Goal: Task Accomplishment & Management: Manage account settings

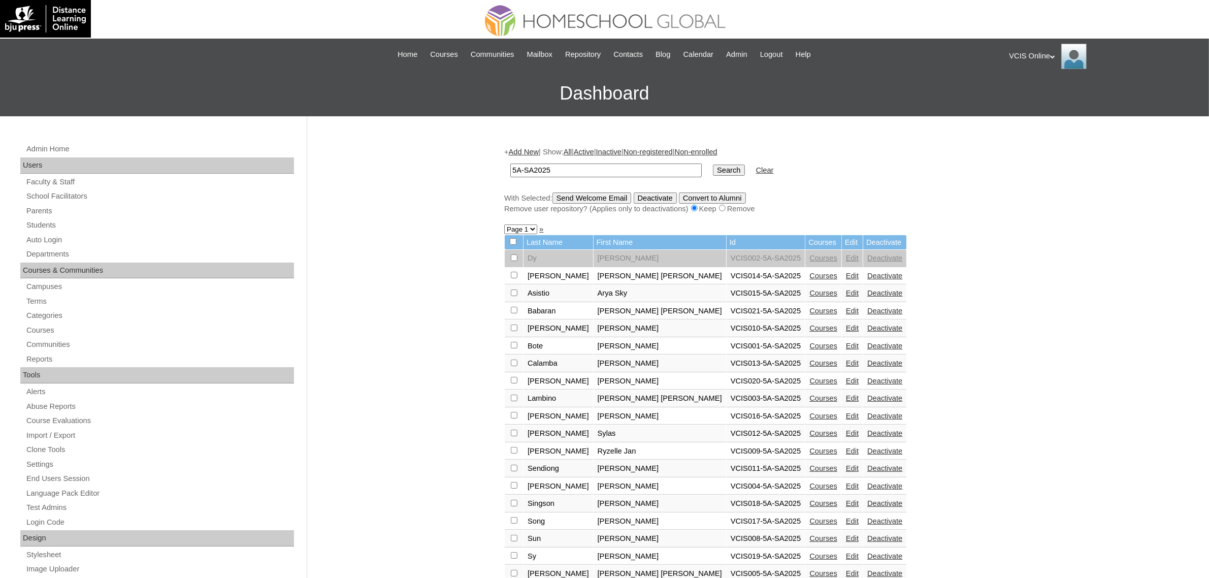
click at [1028, 57] on div "VCIS Online My Profile My Settings Logout" at bounding box center [1104, 56] width 190 height 25
click at [1057, 87] on li "My Settings" at bounding box center [1039, 83] width 49 height 13
click at [1047, 58] on div "VCIS Online My Profile My Settings Logout" at bounding box center [1104, 56] width 190 height 25
click at [1036, 87] on li "My Settings" at bounding box center [1039, 83] width 49 height 13
click at [1033, 58] on div "VCIS Online My Profile My Settings Logout" at bounding box center [1104, 56] width 190 height 25
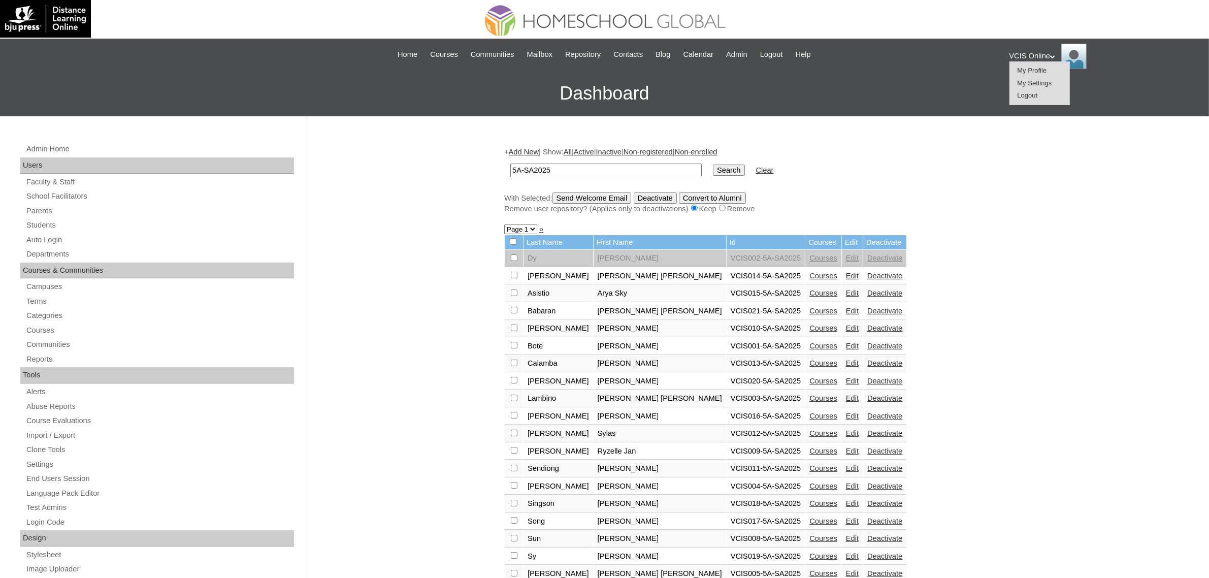
click at [1037, 87] on li "My Settings" at bounding box center [1039, 83] width 49 height 13
click at [1059, 61] on div "VCIS Online My Profile My Settings Logout" at bounding box center [1104, 56] width 190 height 25
click at [1024, 91] on span "Logout" at bounding box center [1027, 95] width 20 height 8
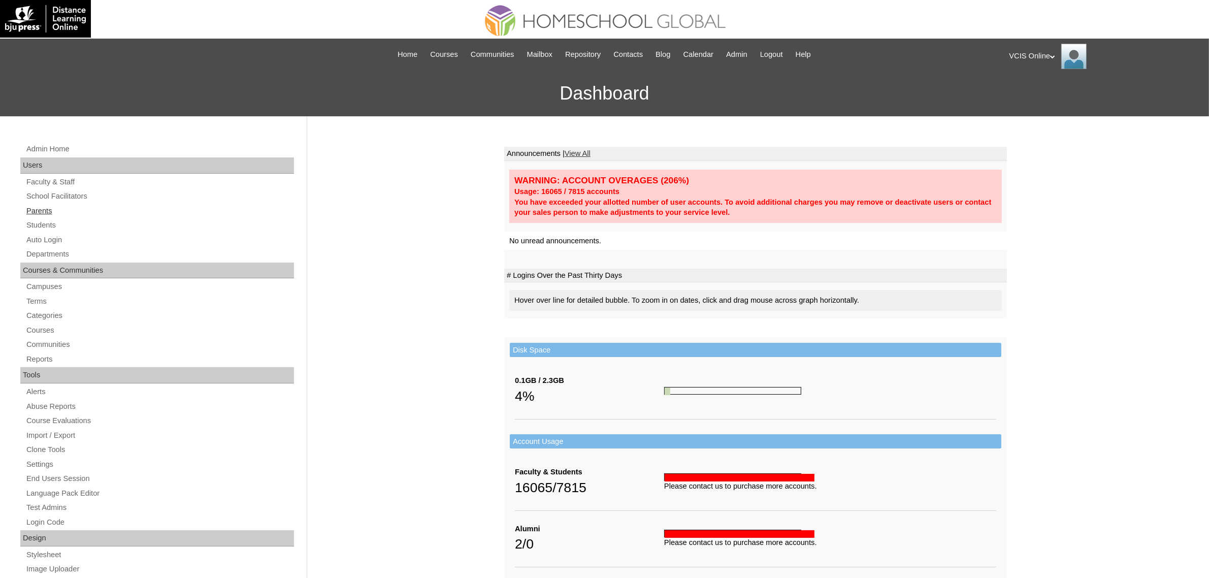
click at [42, 207] on link "Parents" at bounding box center [159, 211] width 269 height 13
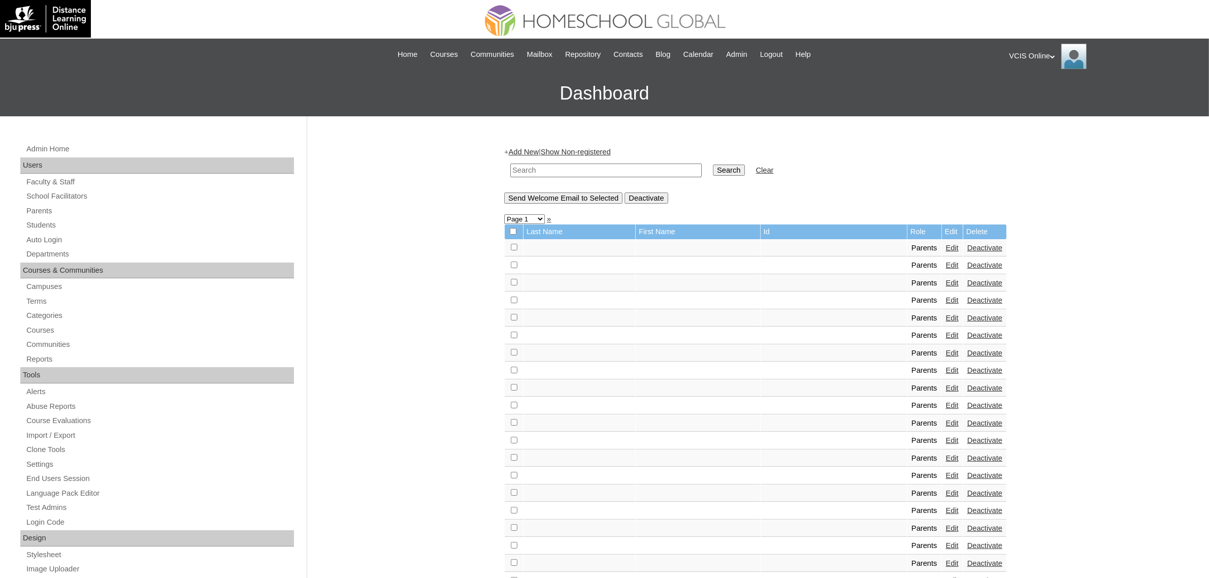
click at [561, 173] on input "text" at bounding box center [605, 170] width 191 height 14
paste input "QNvDfa"
click at [607, 175] on td "QNvDfa" at bounding box center [606, 170] width 202 height 24
click at [608, 171] on input "QNvDfa" at bounding box center [605, 170] width 191 height 14
paste input "pvicencio2025"
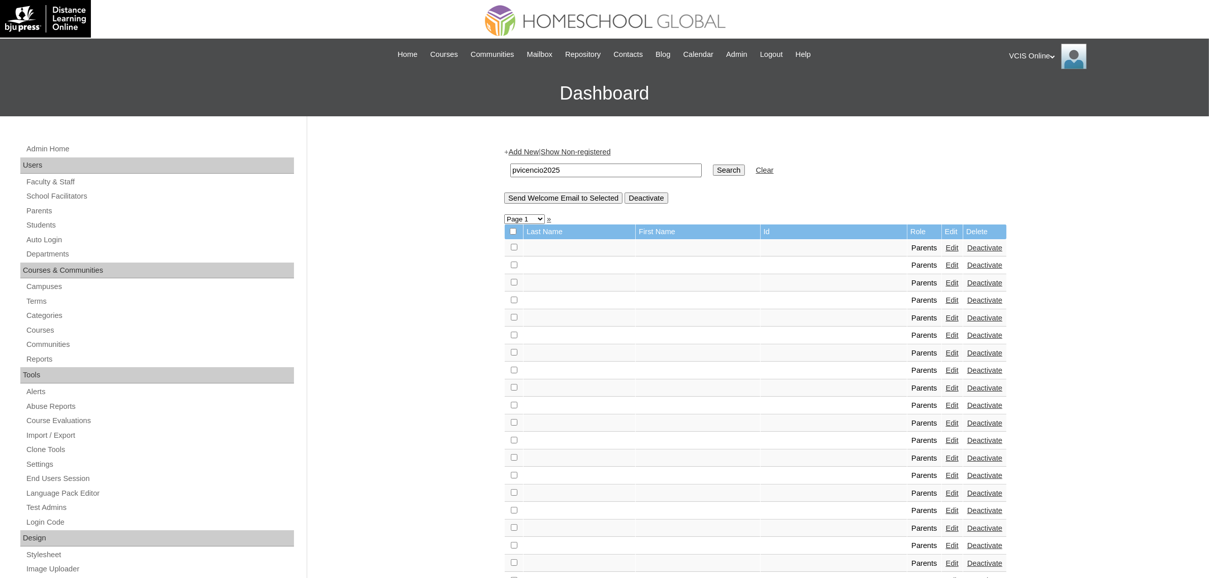
type input "pvicencio2025"
click at [713, 164] on input "Search" at bounding box center [728, 169] width 31 height 11
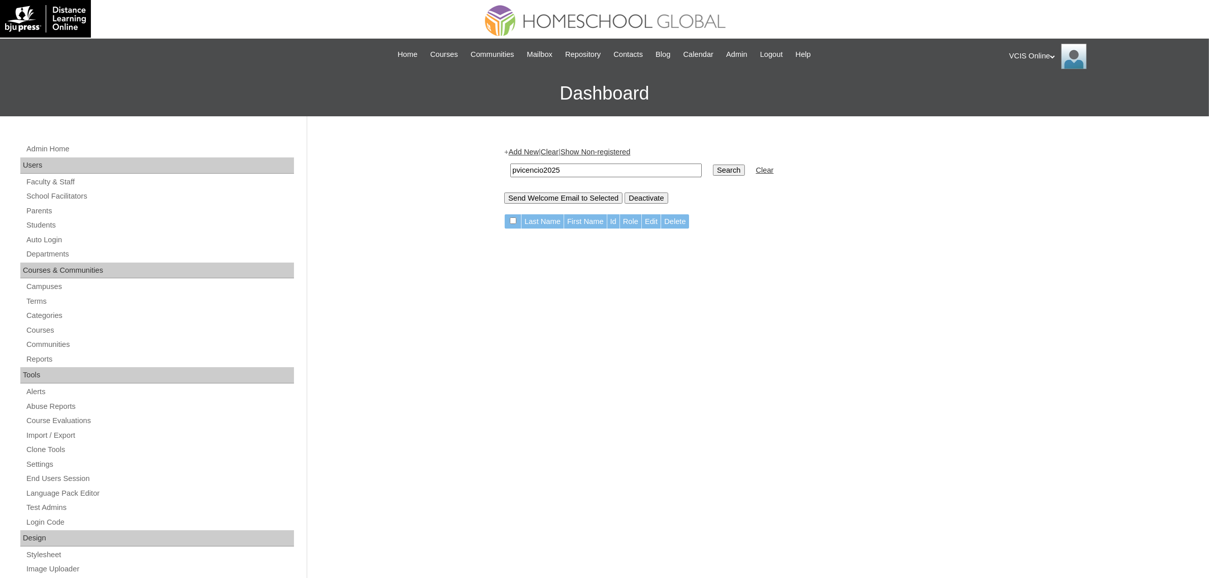
click at [595, 169] on input "pvicencio2025" at bounding box center [605, 170] width 191 height 14
paste input "VCIS007-5A-PA"
type input "VCIS007-5A-PA2025"
click at [713, 164] on input "Search" at bounding box center [728, 169] width 31 height 11
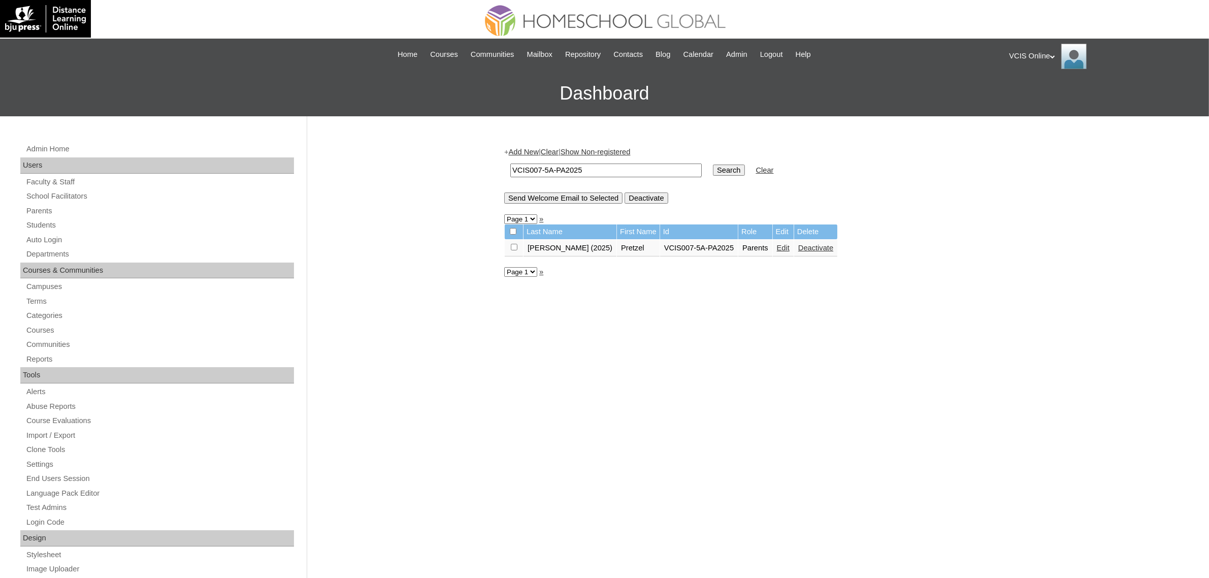
click at [773, 249] on td "Edit" at bounding box center [783, 248] width 21 height 17
click at [777, 245] on link "Edit" at bounding box center [783, 248] width 13 height 8
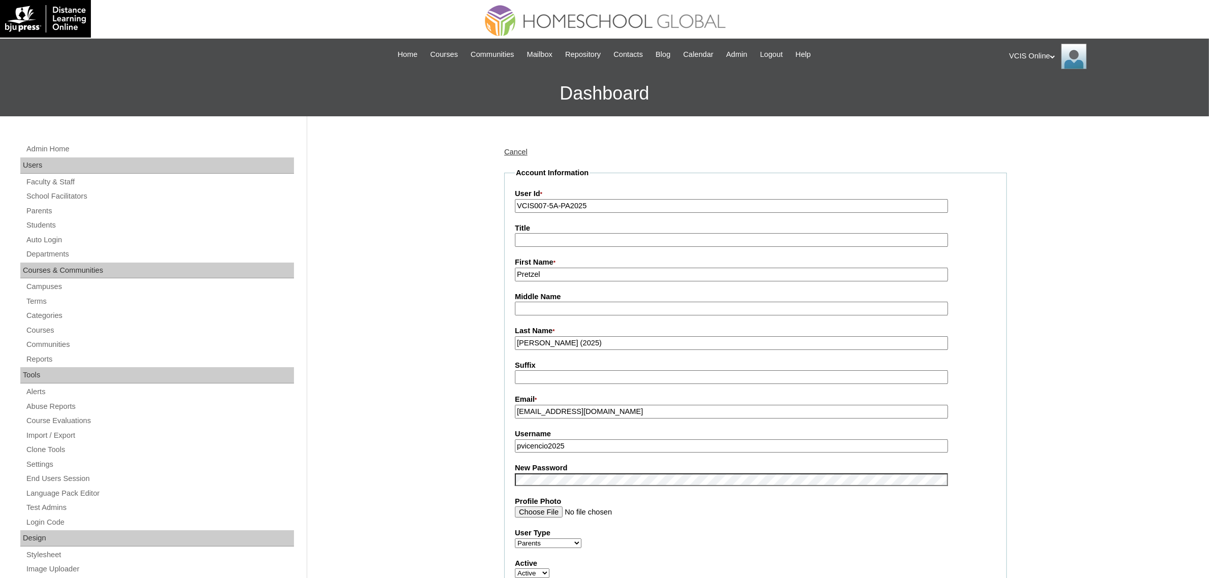
click at [635, 465] on label "New Password" at bounding box center [755, 467] width 481 height 11
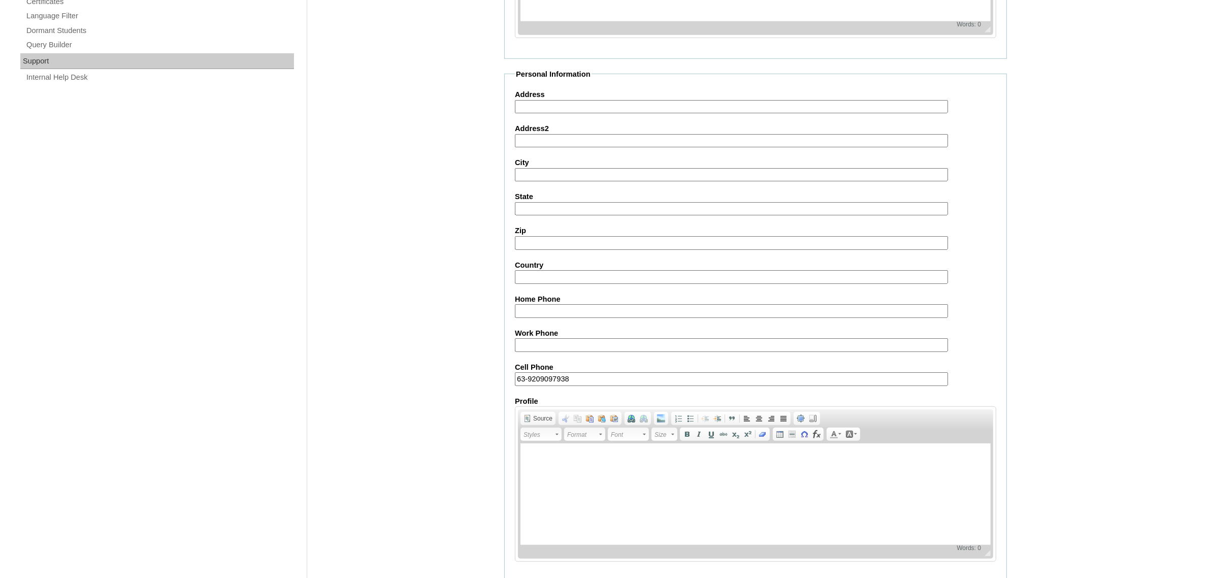
scroll to position [736, 0]
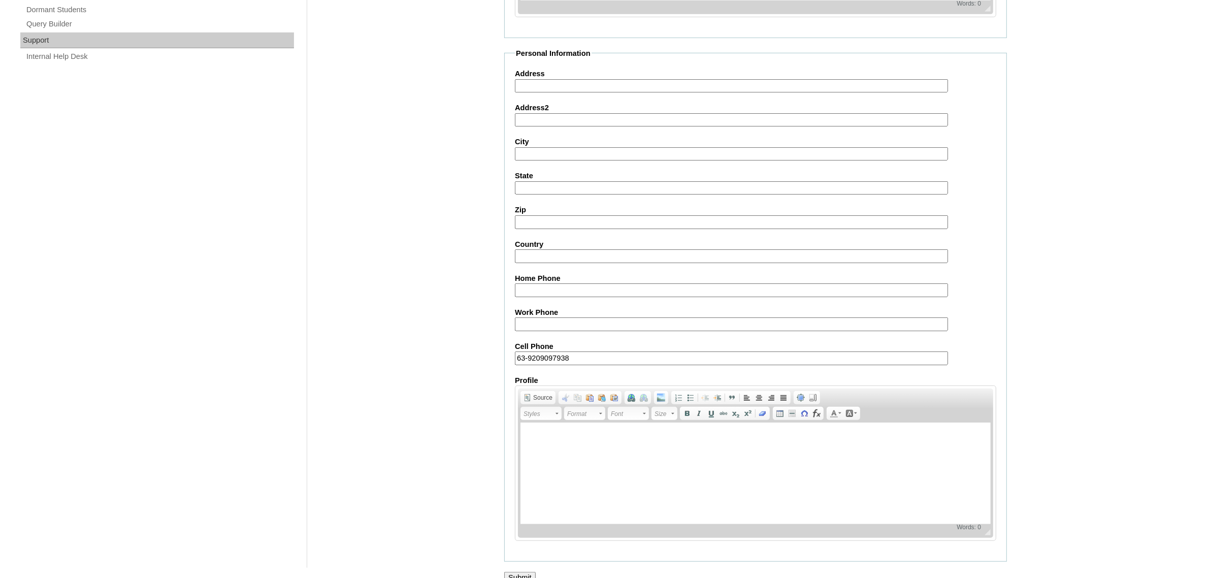
click at [514, 572] on input "Submit" at bounding box center [519, 577] width 31 height 11
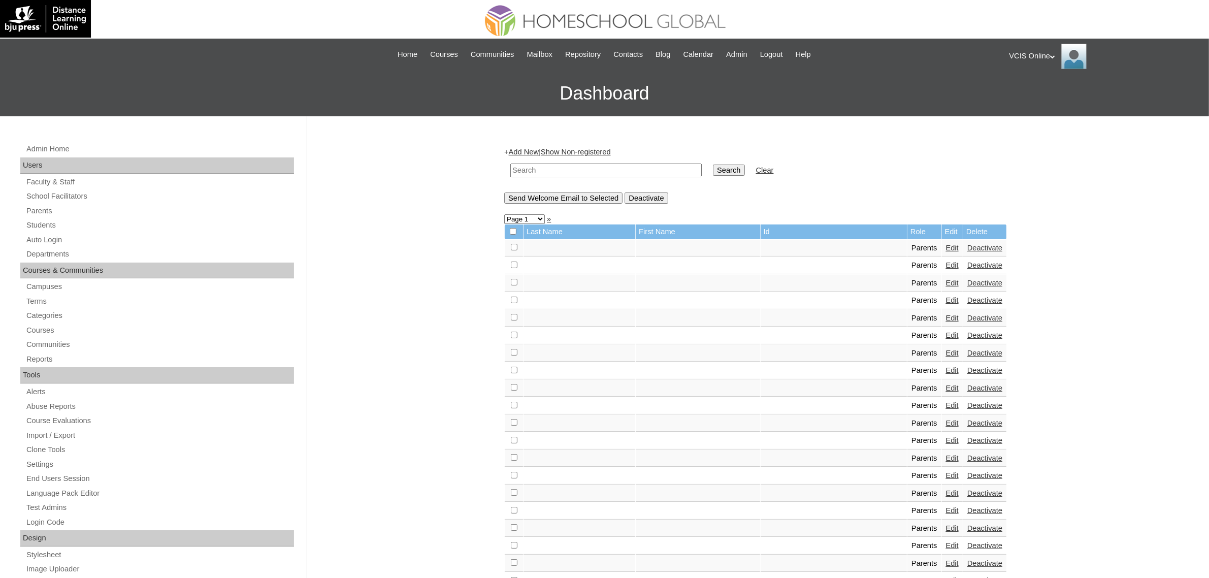
click at [1042, 71] on h3 "Dashboard" at bounding box center [604, 94] width 1198 height 46
click at [1045, 56] on div "VCIS Online My Profile My Settings Logout" at bounding box center [1104, 56] width 190 height 25
click at [1032, 97] on span "Logout" at bounding box center [1027, 95] width 20 height 8
